Goal: Task Accomplishment & Management: Manage account settings

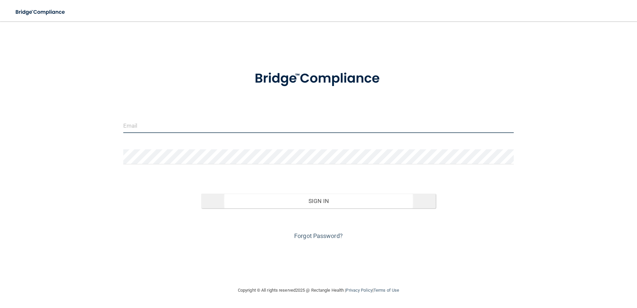
type input "[EMAIL_ADDRESS][DOMAIN_NAME]"
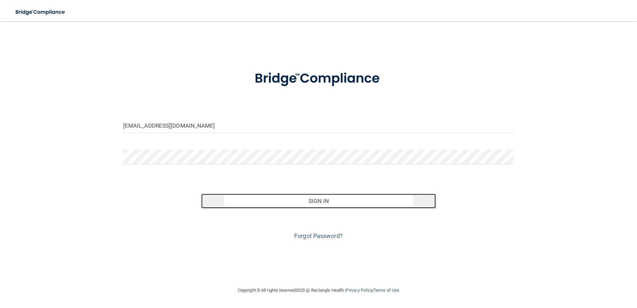
click at [302, 201] on button "Sign In" at bounding box center [318, 200] width 234 height 15
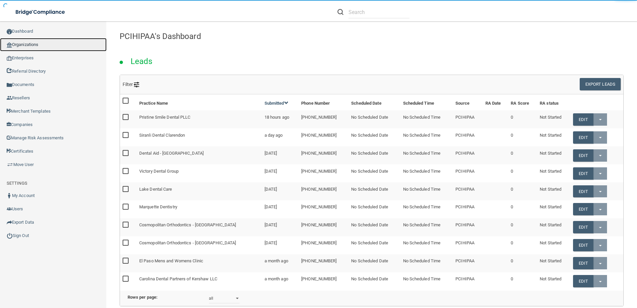
click at [38, 45] on link "Organizations" at bounding box center [53, 44] width 107 height 13
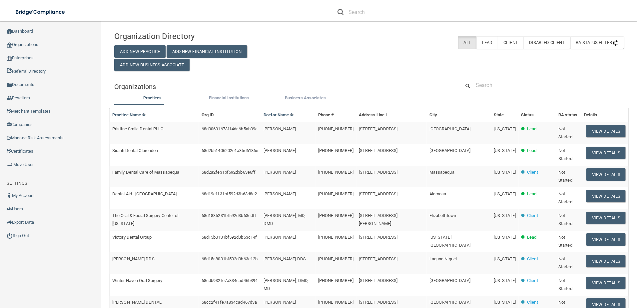
click at [491, 84] on input "text" at bounding box center [544, 85] width 139 height 12
paste input "Halliburton Family Dentistry Vt"
type input "Halliburton Family Dentistry Vt"
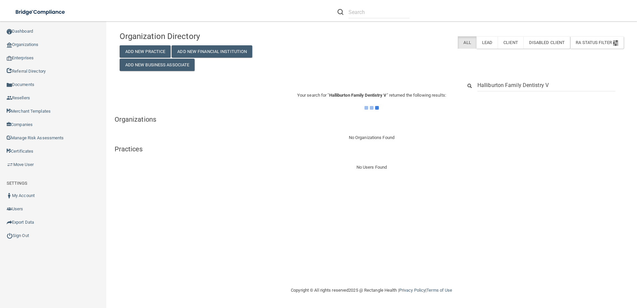
type input "Halliburton Family Dentistry"
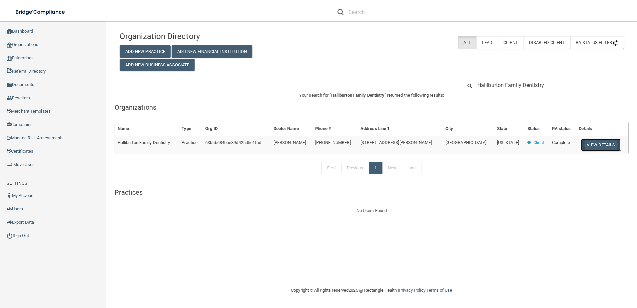
click at [588, 145] on button "View Details" at bounding box center [600, 144] width 39 height 12
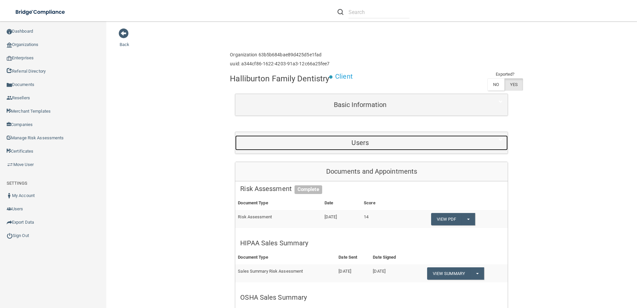
click at [368, 145] on h5 "Users" at bounding box center [360, 142] width 240 height 7
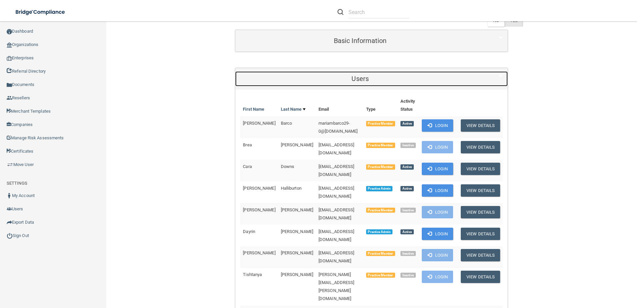
scroll to position [67, 0]
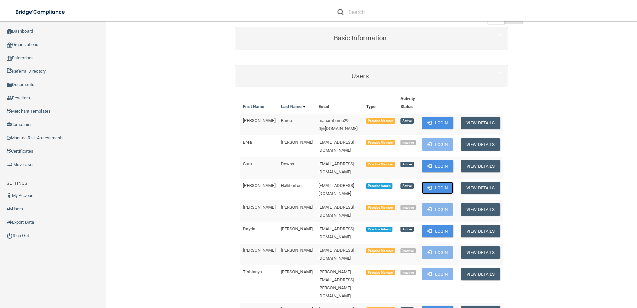
click at [450, 181] on button "Login" at bounding box center [437, 187] width 32 height 12
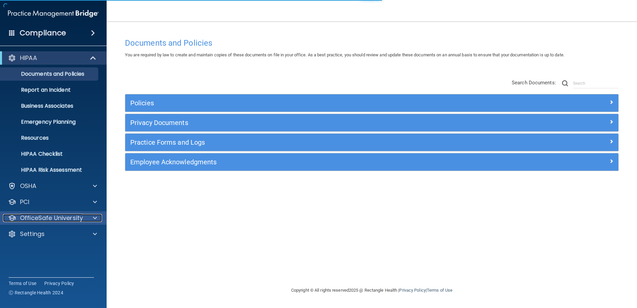
click at [82, 218] on p "OfficeSafe University" at bounding box center [51, 218] width 63 height 8
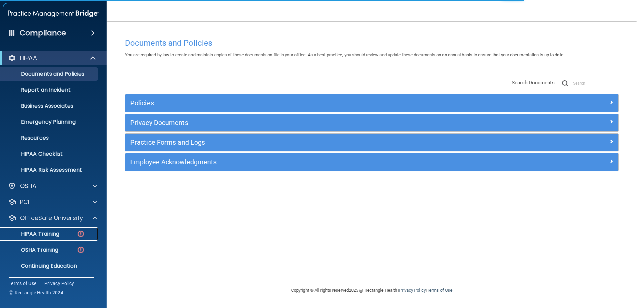
click at [49, 233] on p "HIPAA Training" at bounding box center [31, 233] width 55 height 7
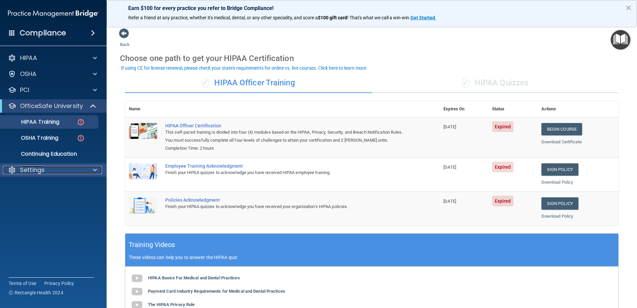
click at [73, 167] on div "Settings" at bounding box center [44, 170] width 83 height 8
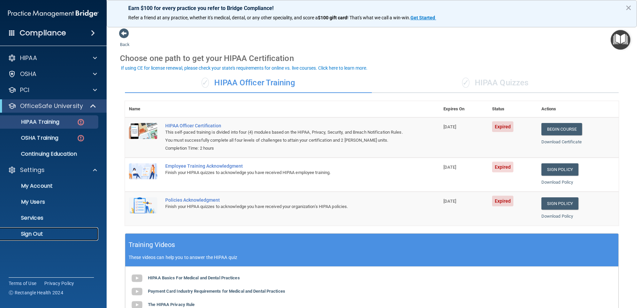
click at [49, 233] on p "Sign Out" at bounding box center [49, 233] width 91 height 7
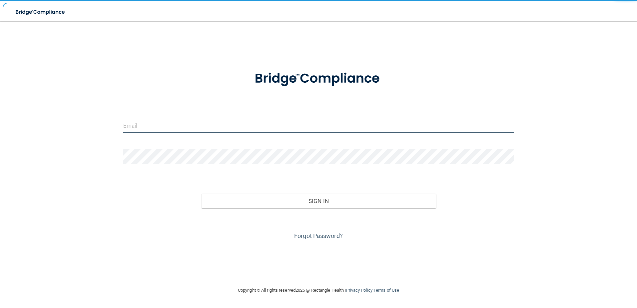
type input "[EMAIL_ADDRESS][DOMAIN_NAME]"
